Goal: Task Accomplishment & Management: Manage account settings

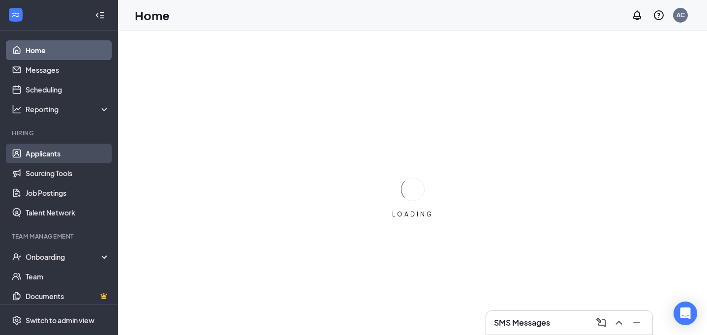
click at [44, 160] on link "Applicants" at bounding box center [68, 154] width 84 height 20
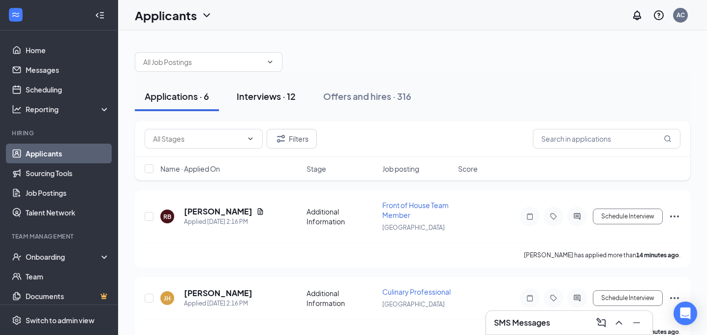
click at [252, 100] on div "Interviews · 12" at bounding box center [266, 96] width 59 height 12
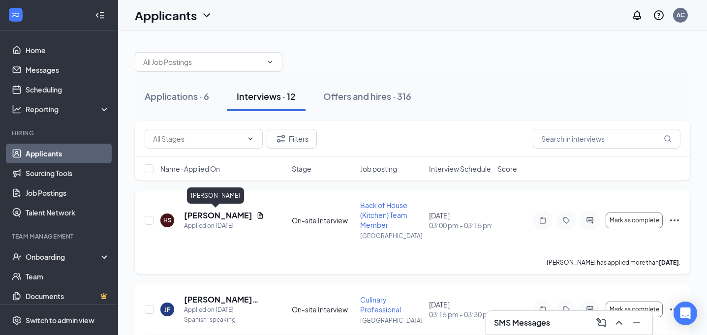
click at [216, 219] on h5 "[PERSON_NAME]" at bounding box center [218, 215] width 68 height 11
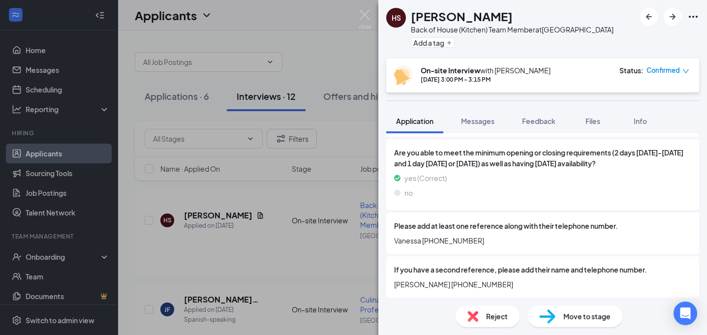
scroll to position [951, 0]
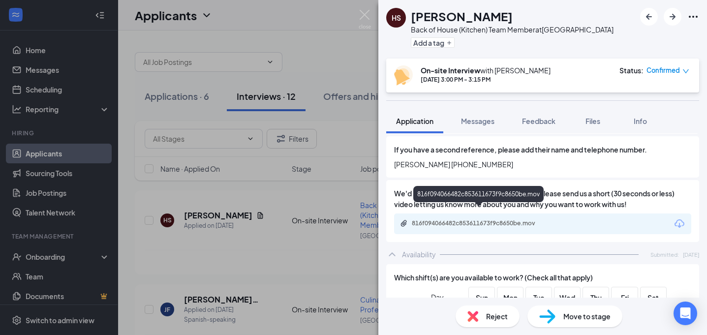
click at [494, 219] on div "816f094066482c853611673f9c8650be.mov" at bounding box center [479, 223] width 159 height 9
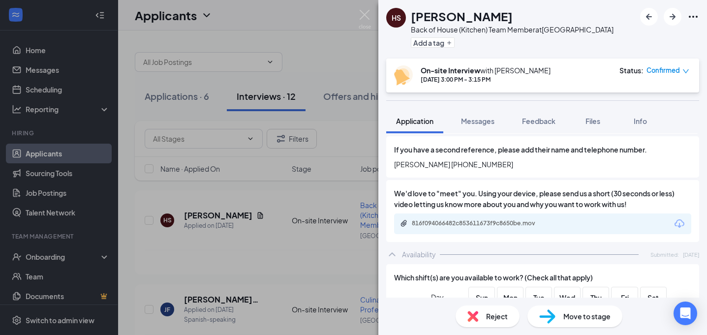
click at [365, 12] on img at bounding box center [365, 19] width 12 height 19
click at [365, 12] on div "Applicants AC" at bounding box center [412, 15] width 589 height 31
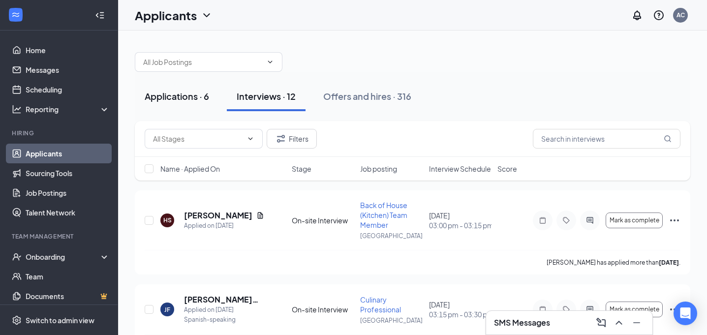
click at [168, 109] on button "Applications · 6" at bounding box center [177, 97] width 84 height 30
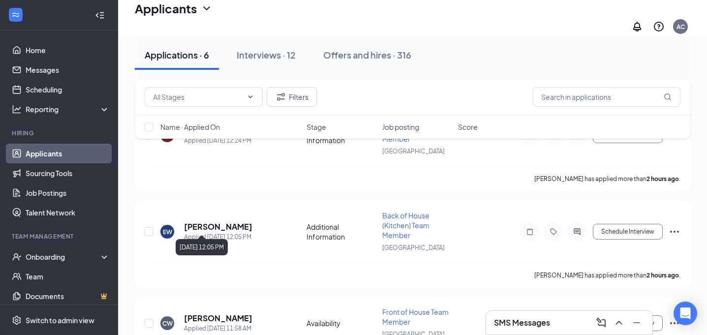
scroll to position [382, 0]
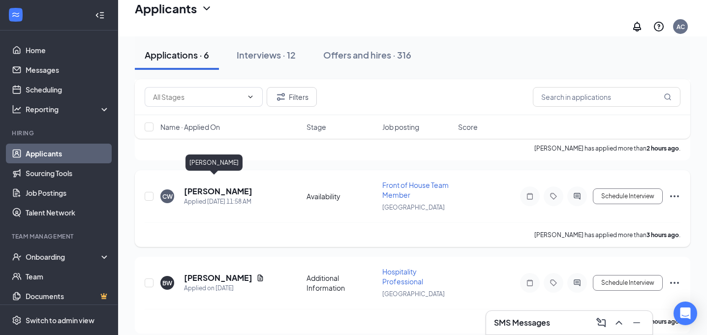
click at [213, 186] on h5 "[PERSON_NAME]" at bounding box center [218, 191] width 68 height 11
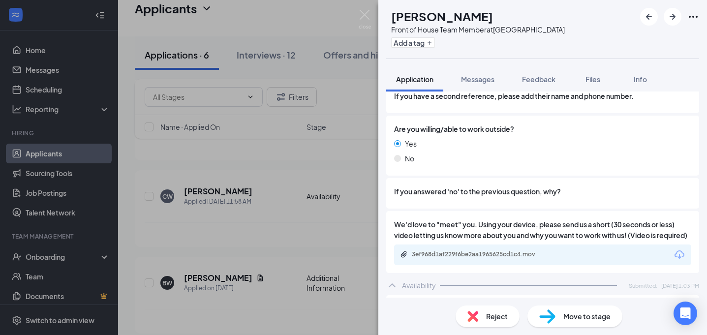
scroll to position [894, 0]
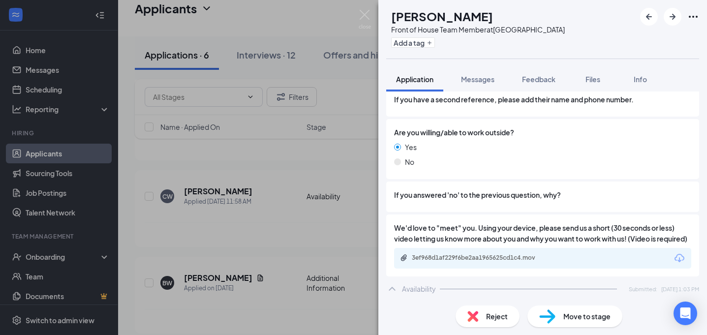
click at [478, 317] on div "Reject" at bounding box center [488, 316] width 64 height 22
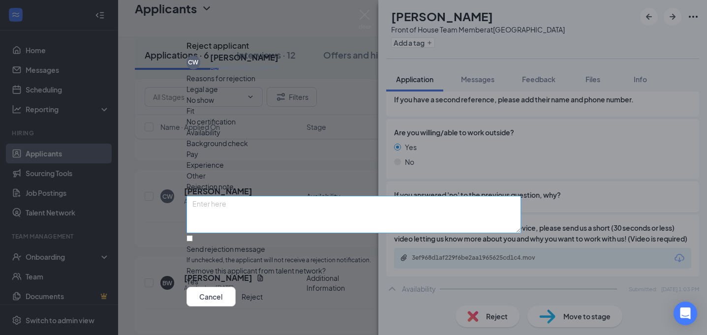
scroll to position [27, 0]
click at [193, 235] on input "Send rejection message If unchecked, the applicant will not receive a rejection…" at bounding box center [189, 238] width 6 height 6
checkbox input "true"
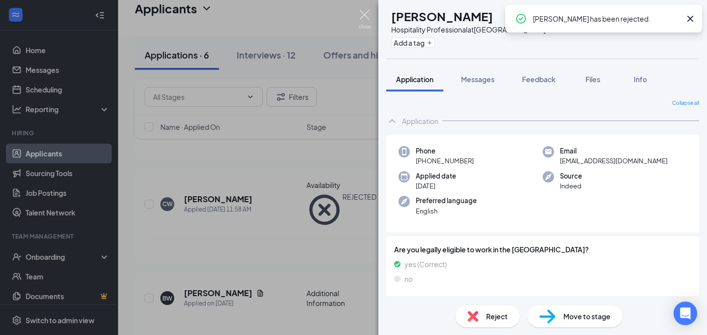
click at [363, 15] on img at bounding box center [365, 19] width 12 height 19
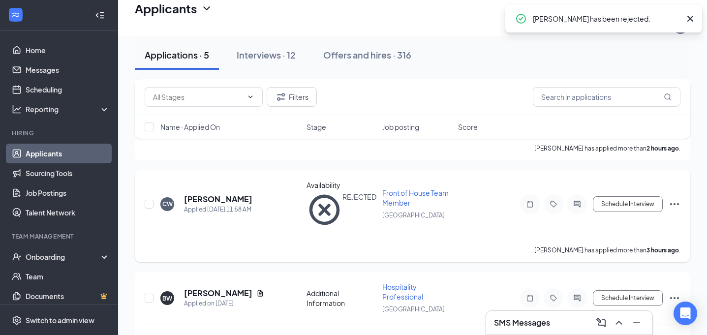
scroll to position [296, 0]
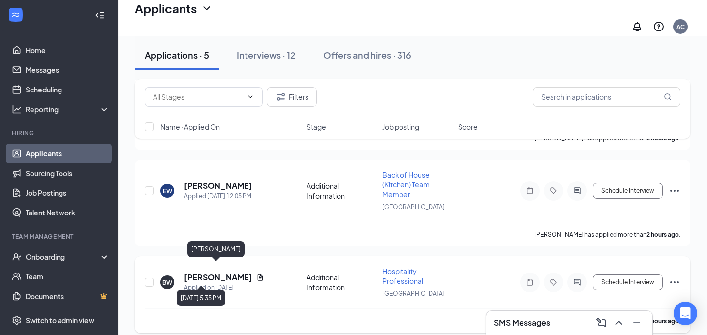
click at [200, 273] on h5 "[PERSON_NAME]" at bounding box center [218, 277] width 68 height 11
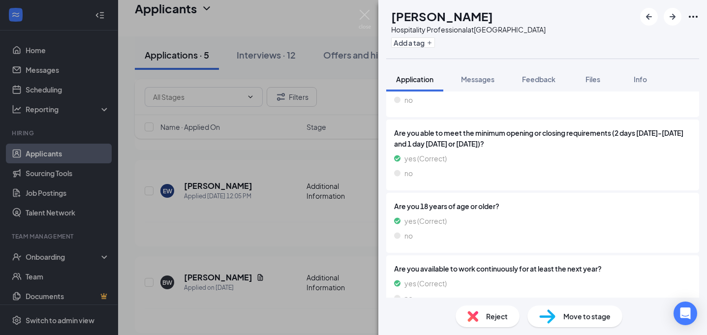
scroll to position [397, 0]
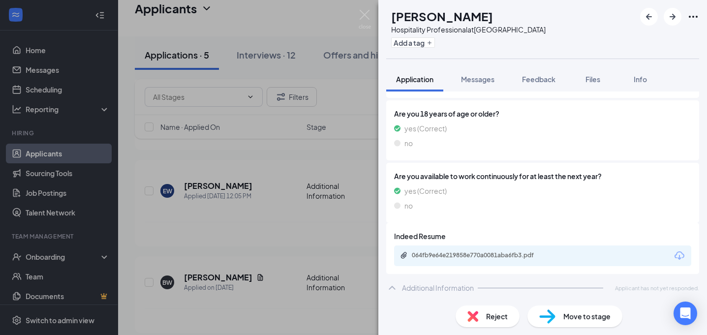
click at [356, 17] on div "BW [PERSON_NAME] Hospitality Professional at [GEOGRAPHIC_DATA] Add a tag Applic…" at bounding box center [353, 167] width 707 height 335
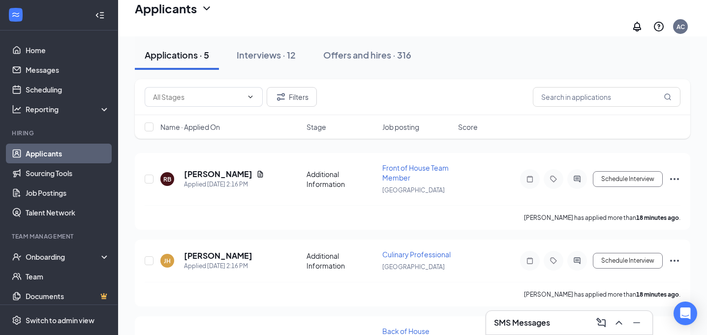
scroll to position [51, 0]
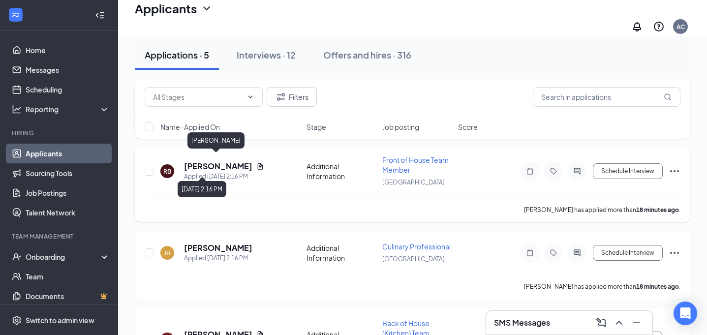
click at [219, 162] on h5 "[PERSON_NAME]" at bounding box center [218, 166] width 68 height 11
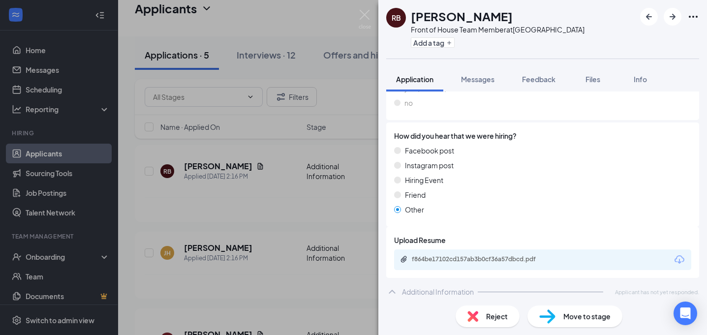
scroll to position [305, 0]
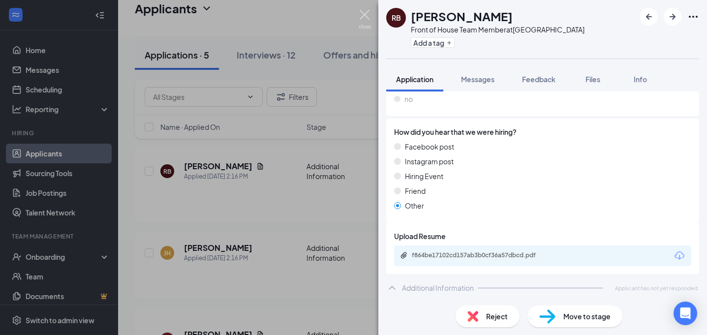
click at [365, 13] on img at bounding box center [365, 19] width 12 height 19
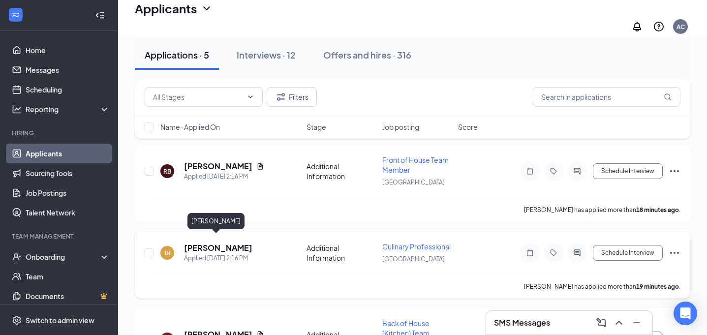
click at [204, 242] on div "[PERSON_NAME] Applied [DATE] 2:16 PM Additional Information Culinary Profession…" at bounding box center [413, 258] width 536 height 32
click at [205, 243] on h5 "[PERSON_NAME]" at bounding box center [218, 248] width 68 height 11
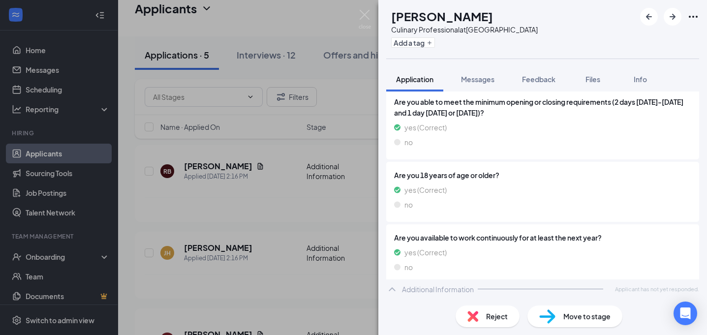
scroll to position [337, 0]
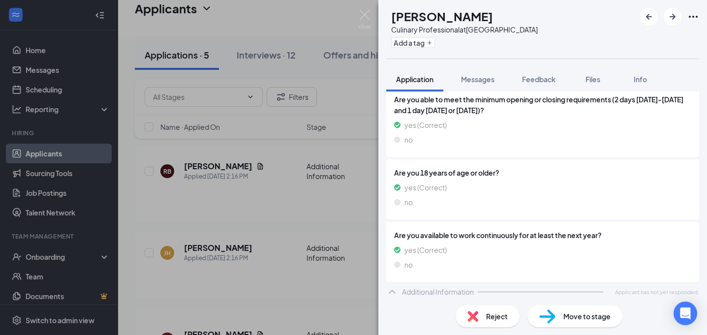
click at [366, 15] on img at bounding box center [365, 19] width 12 height 19
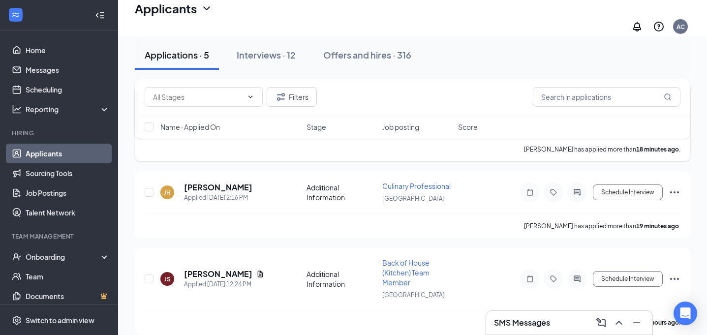
scroll to position [128, 0]
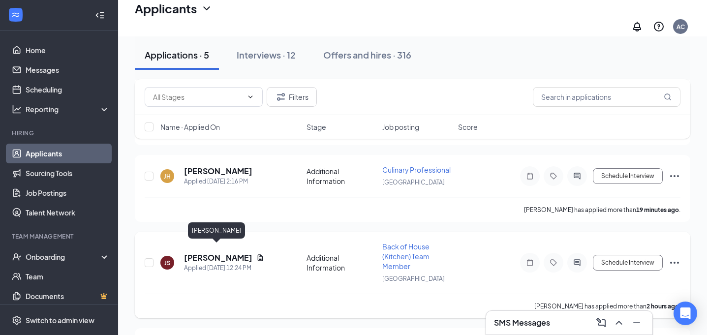
click at [232, 252] on h5 "[PERSON_NAME]" at bounding box center [218, 257] width 68 height 11
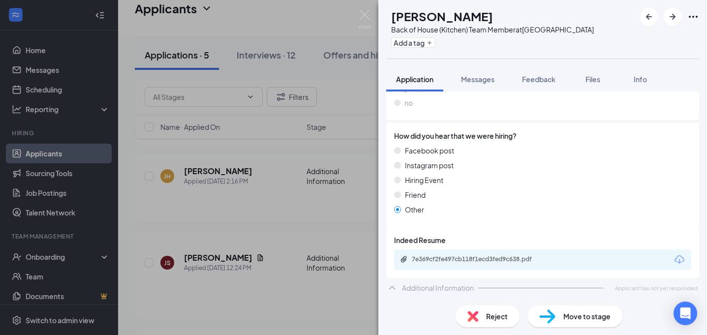
scroll to position [301, 0]
click at [363, 19] on img at bounding box center [365, 19] width 12 height 19
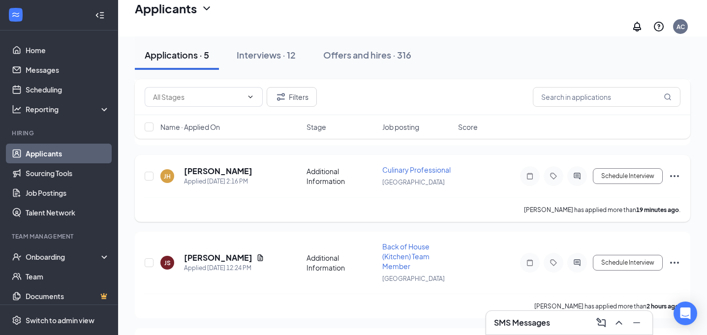
scroll to position [296, 0]
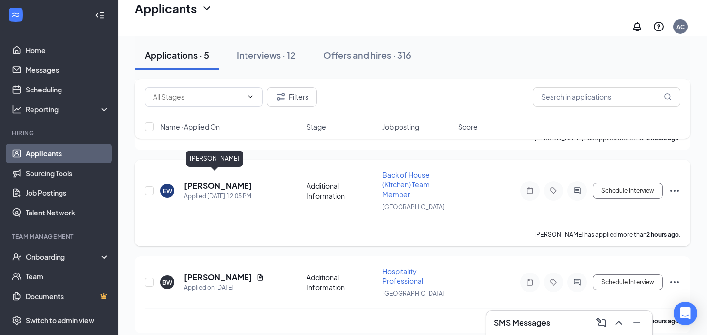
click at [215, 181] on h5 "[PERSON_NAME]" at bounding box center [218, 186] width 68 height 11
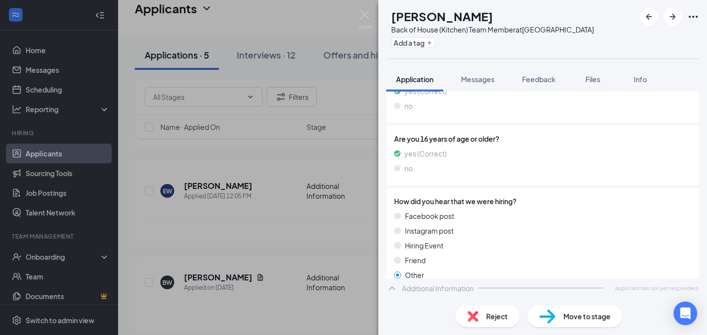
scroll to position [246, 0]
click at [365, 8] on div "[PERSON_NAME] Back of House (Kitchen) Team Member at [GEOGRAPHIC_DATA] Add a ta…" at bounding box center [353, 167] width 707 height 335
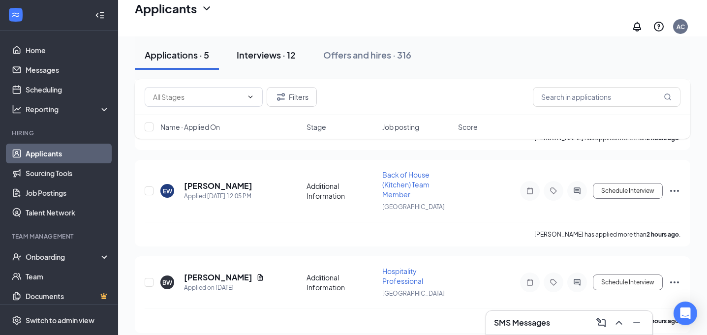
click at [300, 49] on button "Interviews · 12" at bounding box center [266, 55] width 79 height 30
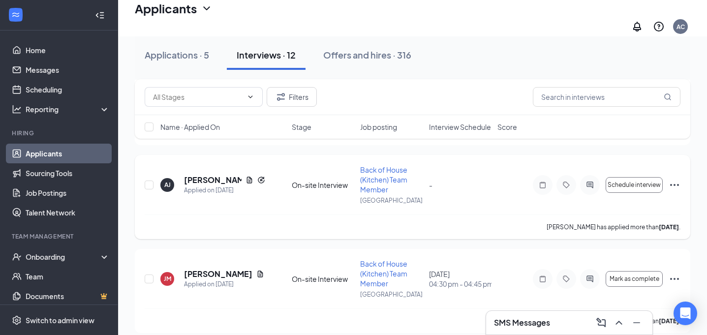
scroll to position [300, 0]
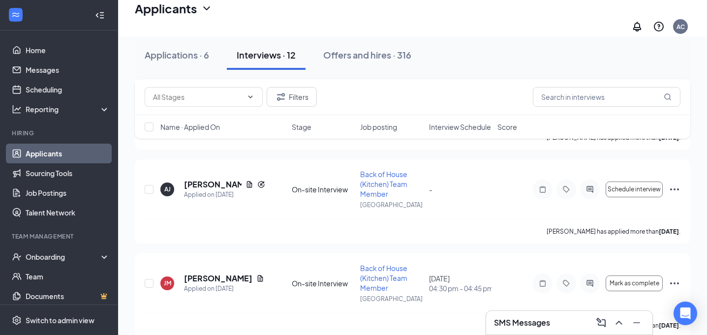
click at [466, 130] on span "Interview Schedule" at bounding box center [460, 127] width 62 height 10
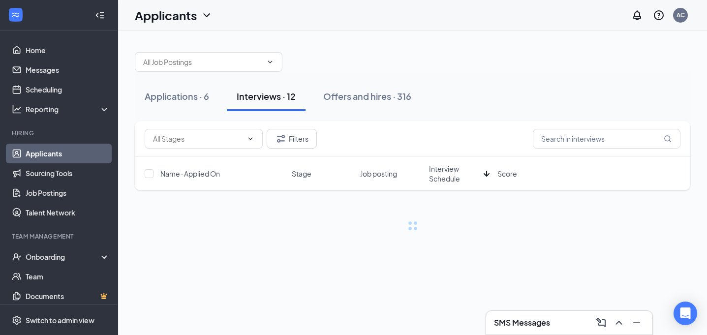
click at [460, 130] on div "Filters" at bounding box center [413, 139] width 536 height 20
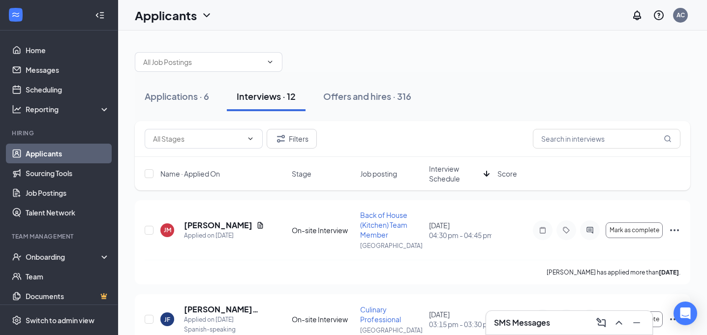
click at [451, 178] on span "Interview Schedule" at bounding box center [454, 174] width 51 height 20
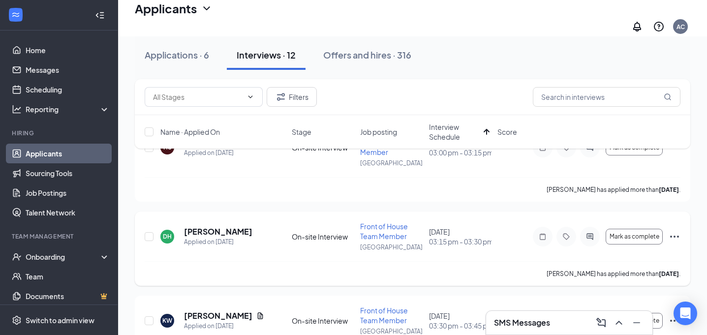
scroll to position [86, 0]
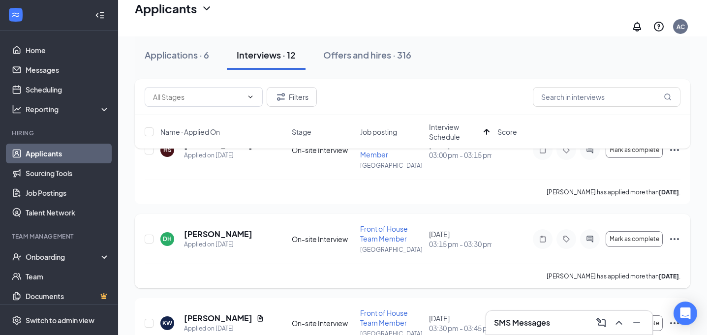
click at [228, 224] on div "[PERSON_NAME] [PERSON_NAME] Applied on [DATE] On-site Interview Front of House …" at bounding box center [413, 244] width 536 height 40
click at [227, 230] on h5 "[PERSON_NAME]" at bounding box center [218, 234] width 68 height 11
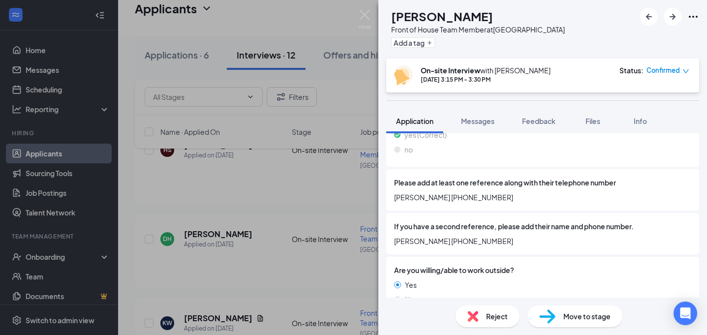
scroll to position [796, 0]
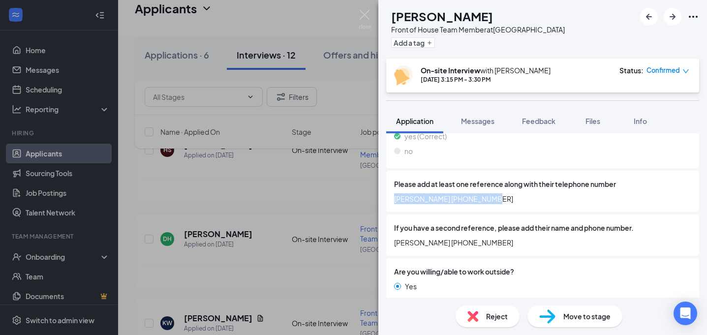
drag, startPoint x: 394, startPoint y: 198, endPoint x: 482, endPoint y: 196, distance: 87.6
click at [482, 196] on span "[PERSON_NAME] [PHONE_NUMBER]" at bounding box center [542, 198] width 297 height 11
drag, startPoint x: 395, startPoint y: 243, endPoint x: 483, endPoint y: 243, distance: 87.6
click at [483, 243] on span "[PERSON_NAME] [PHONE_NUMBER]" at bounding box center [542, 242] width 297 height 11
click at [505, 191] on div "Please add at least one reference along with their telephone number [PERSON_NAM…" at bounding box center [542, 192] width 297 height 26
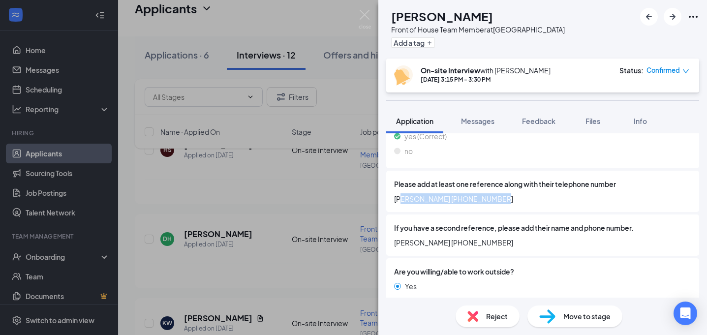
drag, startPoint x: 488, startPoint y: 197, endPoint x: 400, endPoint y: 201, distance: 88.1
click at [400, 201] on span "[PERSON_NAME] [PHONE_NUMBER]" at bounding box center [542, 198] width 297 height 11
click at [505, 194] on span "[PERSON_NAME] [PHONE_NUMBER]" at bounding box center [542, 198] width 297 height 11
drag, startPoint x: 486, startPoint y: 242, endPoint x: 388, endPoint y: 241, distance: 97.4
click at [388, 241] on div "If you have a second reference, please add their name and phone number. [PERSON…" at bounding box center [542, 234] width 313 height 41
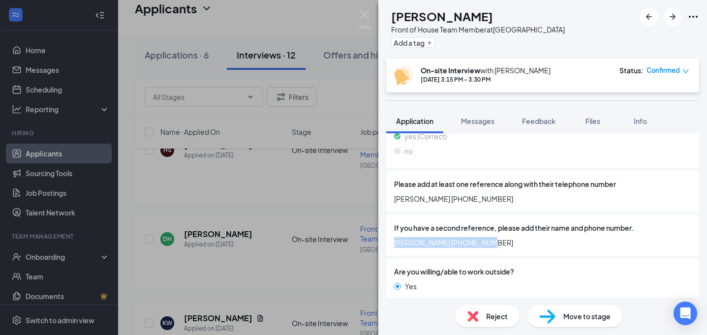
copy span "[PERSON_NAME] [PHONE_NUMBER]"
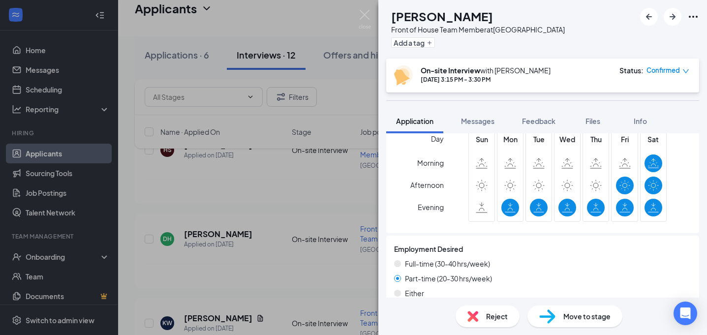
scroll to position [1132, 0]
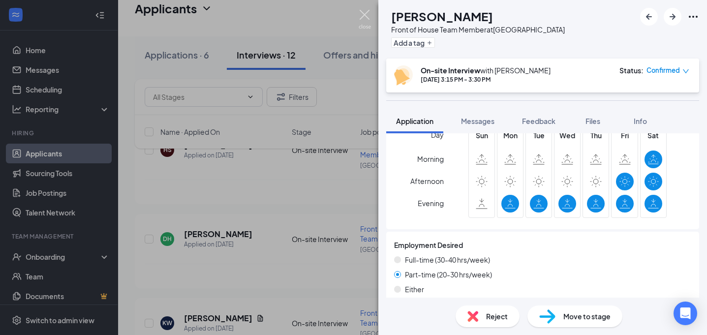
click at [365, 17] on img at bounding box center [365, 19] width 12 height 19
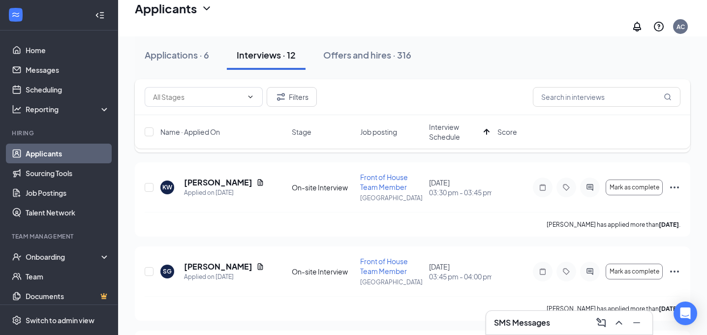
scroll to position [231, 0]
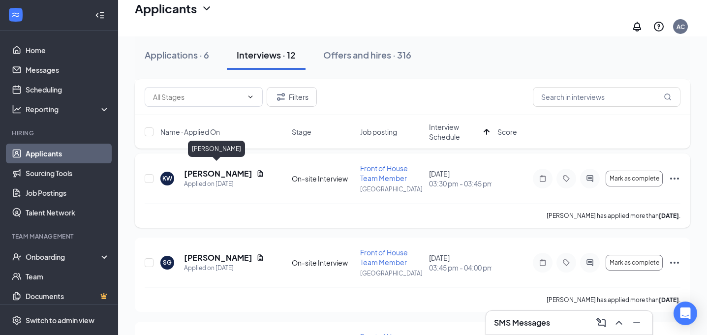
click at [209, 168] on h5 "[PERSON_NAME]" at bounding box center [218, 173] width 68 height 11
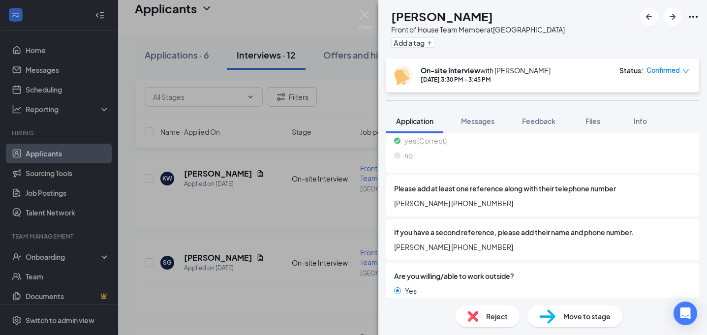
scroll to position [879, 0]
drag, startPoint x: 393, startPoint y: 248, endPoint x: 495, endPoint y: 250, distance: 102.3
click at [495, 250] on div "If you have a second reference, please add their name and phone number. [PERSON…" at bounding box center [542, 239] width 313 height 41
copy span "[PERSON_NAME] [PHONE_NUMBER]"
click at [366, 14] on img at bounding box center [365, 19] width 12 height 19
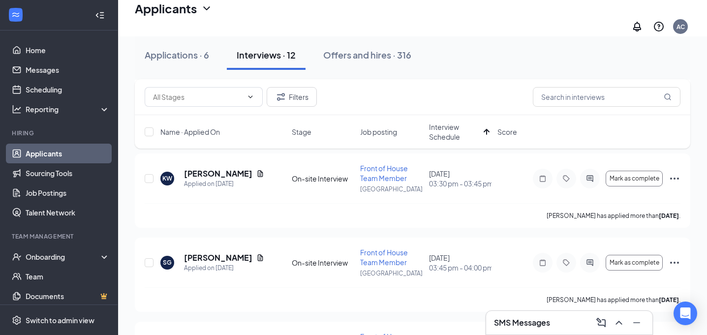
scroll to position [239, 0]
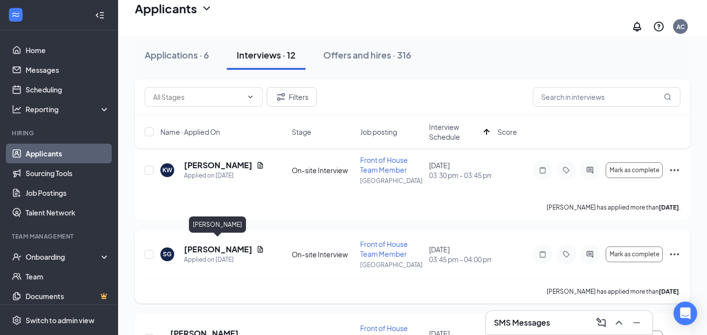
click at [236, 244] on h5 "[PERSON_NAME]" at bounding box center [218, 249] width 68 height 11
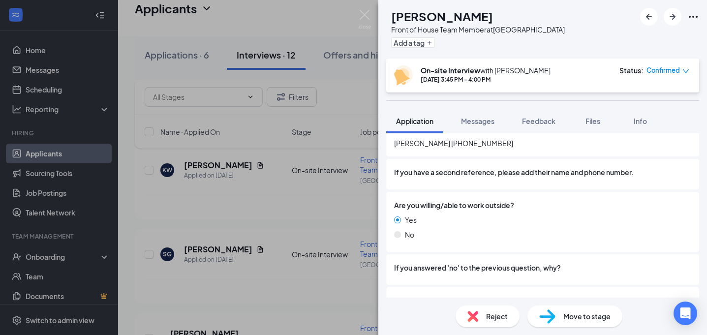
scroll to position [899, 0]
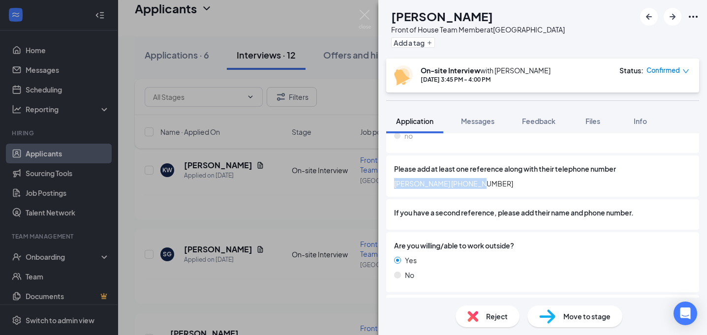
drag, startPoint x: 396, startPoint y: 184, endPoint x: 479, endPoint y: 186, distance: 83.2
click at [479, 186] on span "[PERSON_NAME] [PHONE_NUMBER]" at bounding box center [542, 183] width 297 height 11
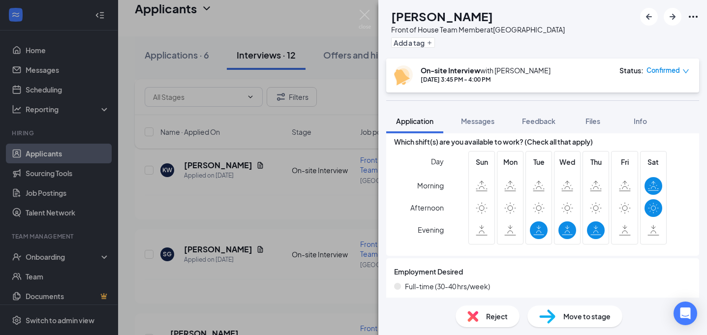
scroll to position [1186, 0]
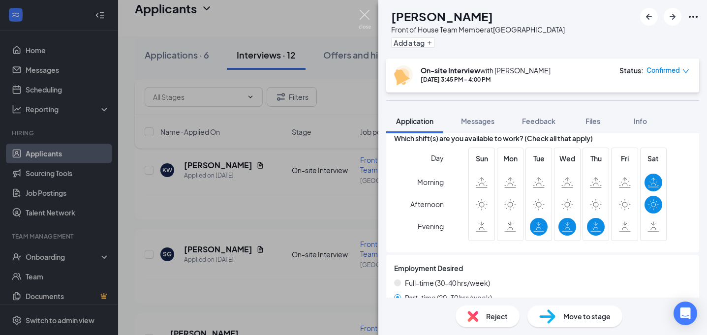
click at [367, 12] on img at bounding box center [365, 19] width 12 height 19
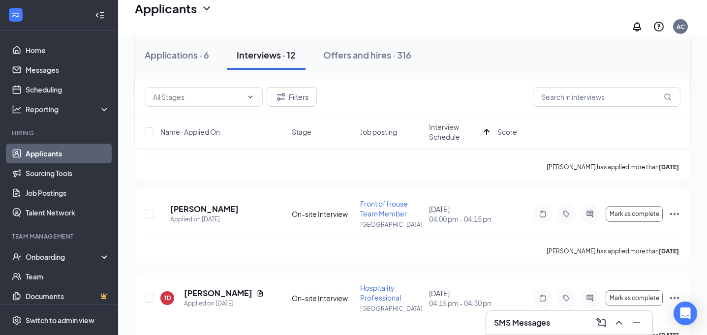
scroll to position [365, 0]
click at [217, 205] on h5 "[PERSON_NAME]" at bounding box center [204, 208] width 68 height 11
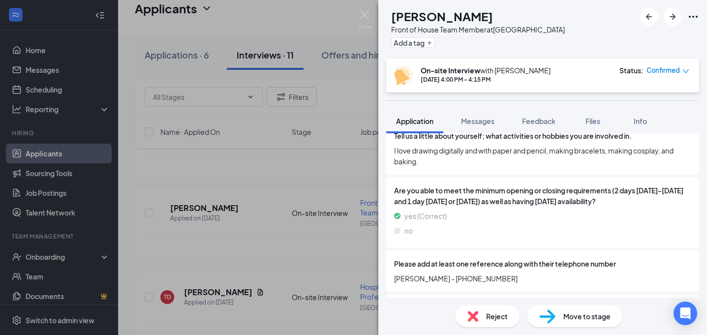
scroll to position [742, 0]
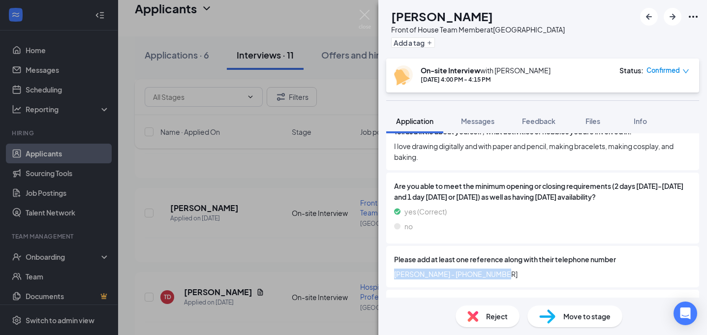
drag, startPoint x: 393, startPoint y: 265, endPoint x: 487, endPoint y: 268, distance: 94.0
click at [487, 268] on div "Please add at least one reference along with their telephone number Andi Strong…" at bounding box center [542, 266] width 313 height 41
copy span "[PERSON_NAME] - [PHONE_NUMBER]"
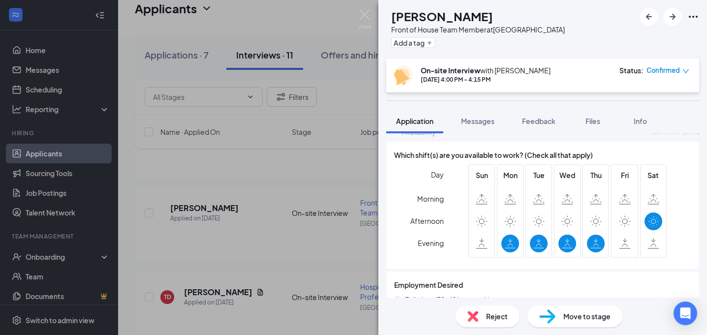
scroll to position [1096, 0]
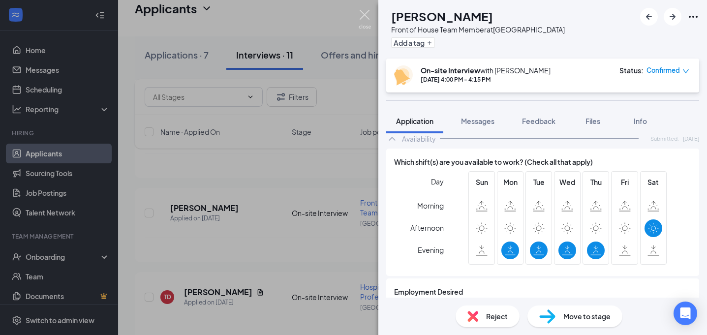
click at [362, 20] on img at bounding box center [365, 19] width 12 height 19
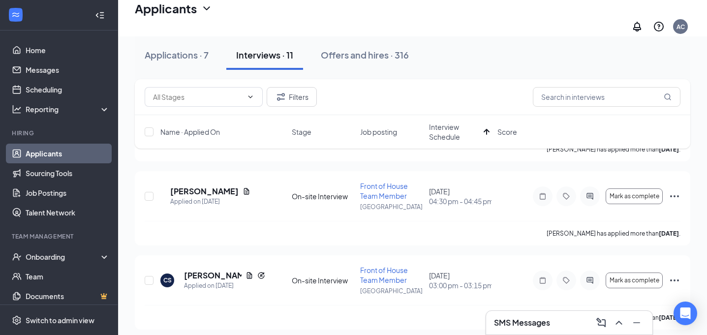
scroll to position [457, 0]
